Goal: Book appointment/travel/reservation

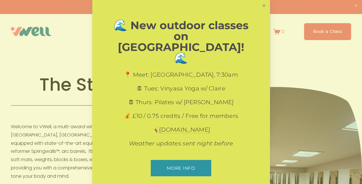
click at [261, 9] on link "Close" at bounding box center [264, 6] width 10 height 10
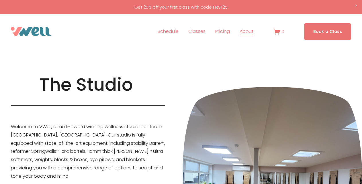
click at [197, 30] on span "Classes" at bounding box center [196, 31] width 17 height 8
click at [0, 0] on span "Pilates" at bounding box center [0, 0] width 0 height 0
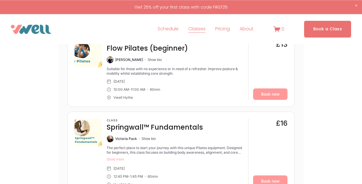
scroll to position [1548, 0]
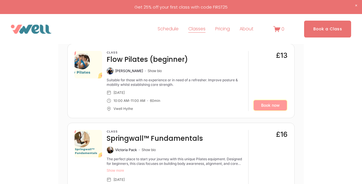
click at [262, 109] on link "Book now" at bounding box center [270, 105] width 34 height 11
click at [0, 0] on span "Our Team" at bounding box center [0, 0] width 0 height 0
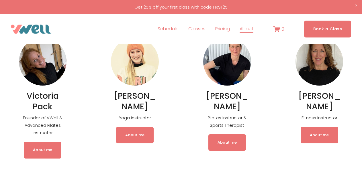
scroll to position [58, 0]
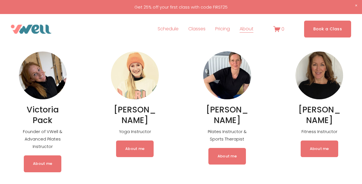
click at [226, 158] on link "About me" at bounding box center [227, 156] width 38 height 17
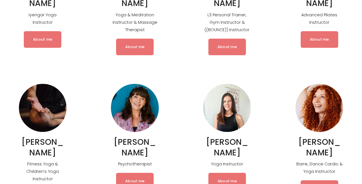
scroll to position [497, 0]
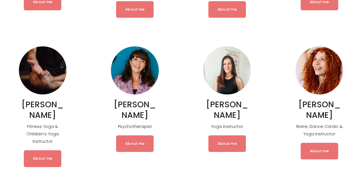
click at [132, 152] on link "About me" at bounding box center [135, 143] width 38 height 17
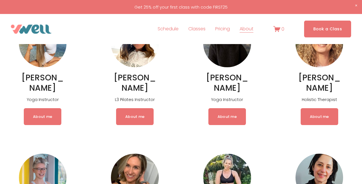
scroll to position [234, 0]
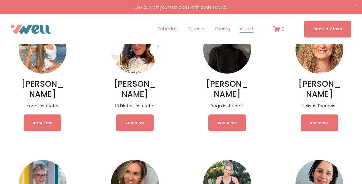
click at [47, 125] on link "About me" at bounding box center [43, 123] width 38 height 17
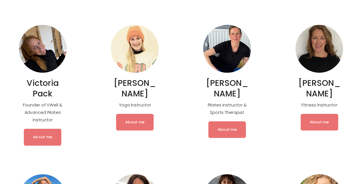
scroll to position [88, 0]
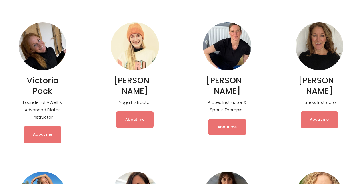
click at [46, 133] on link "About me" at bounding box center [43, 134] width 38 height 17
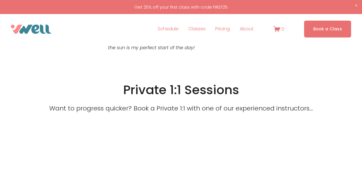
scroll to position [380, 0]
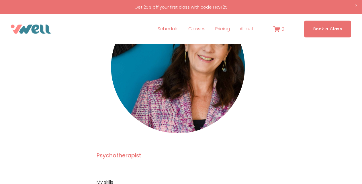
scroll to position [88, 0]
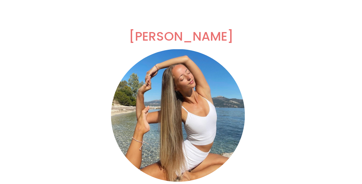
scroll to position [29, 0]
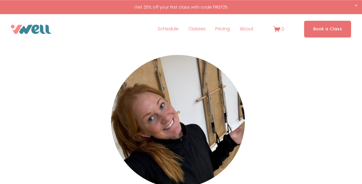
scroll to position [29, 0]
